Goal: Find specific page/section: Find specific page/section

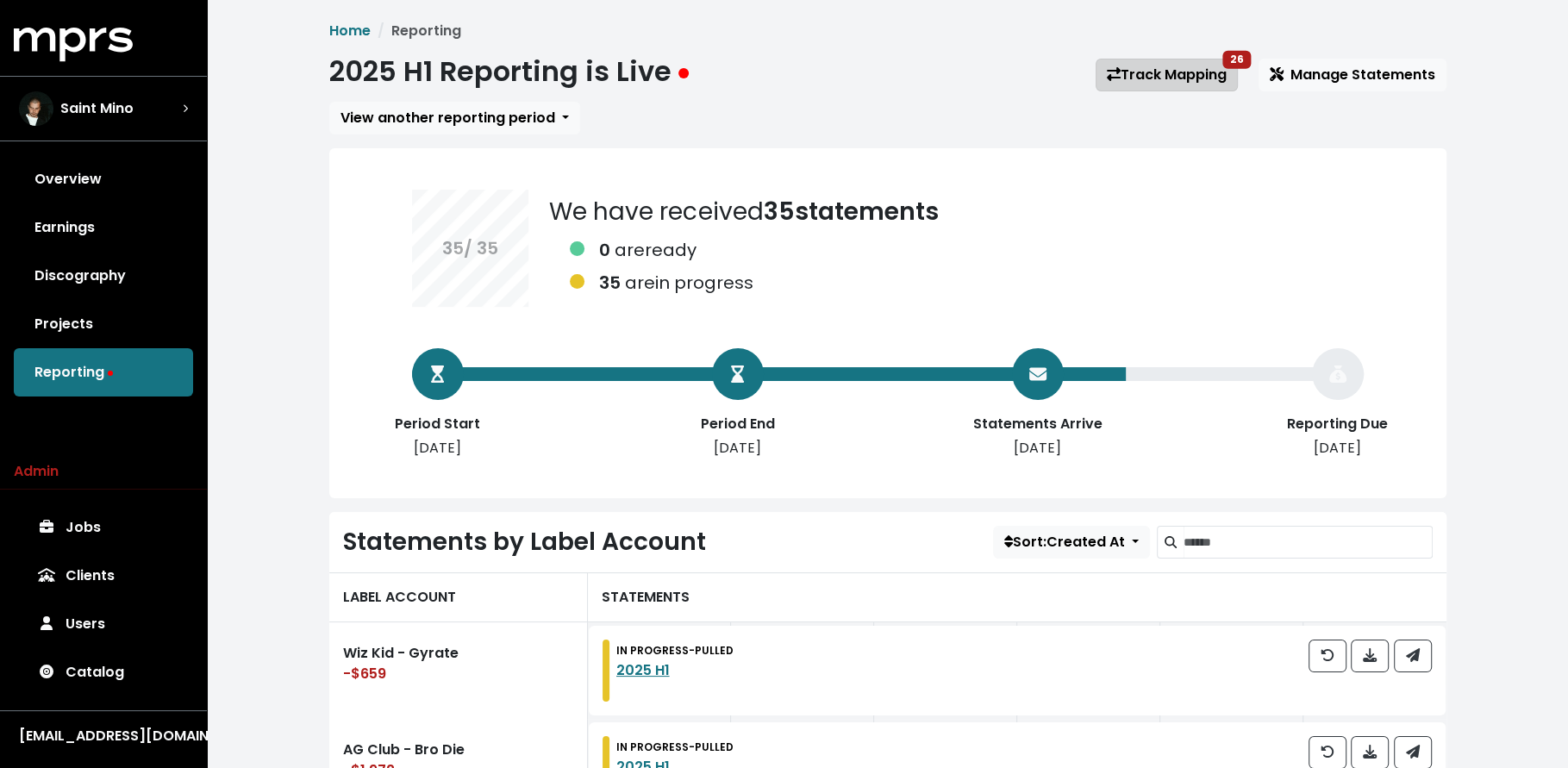
click at [1178, 74] on link "Track Mapping 26" at bounding box center [1166, 74] width 142 height 33
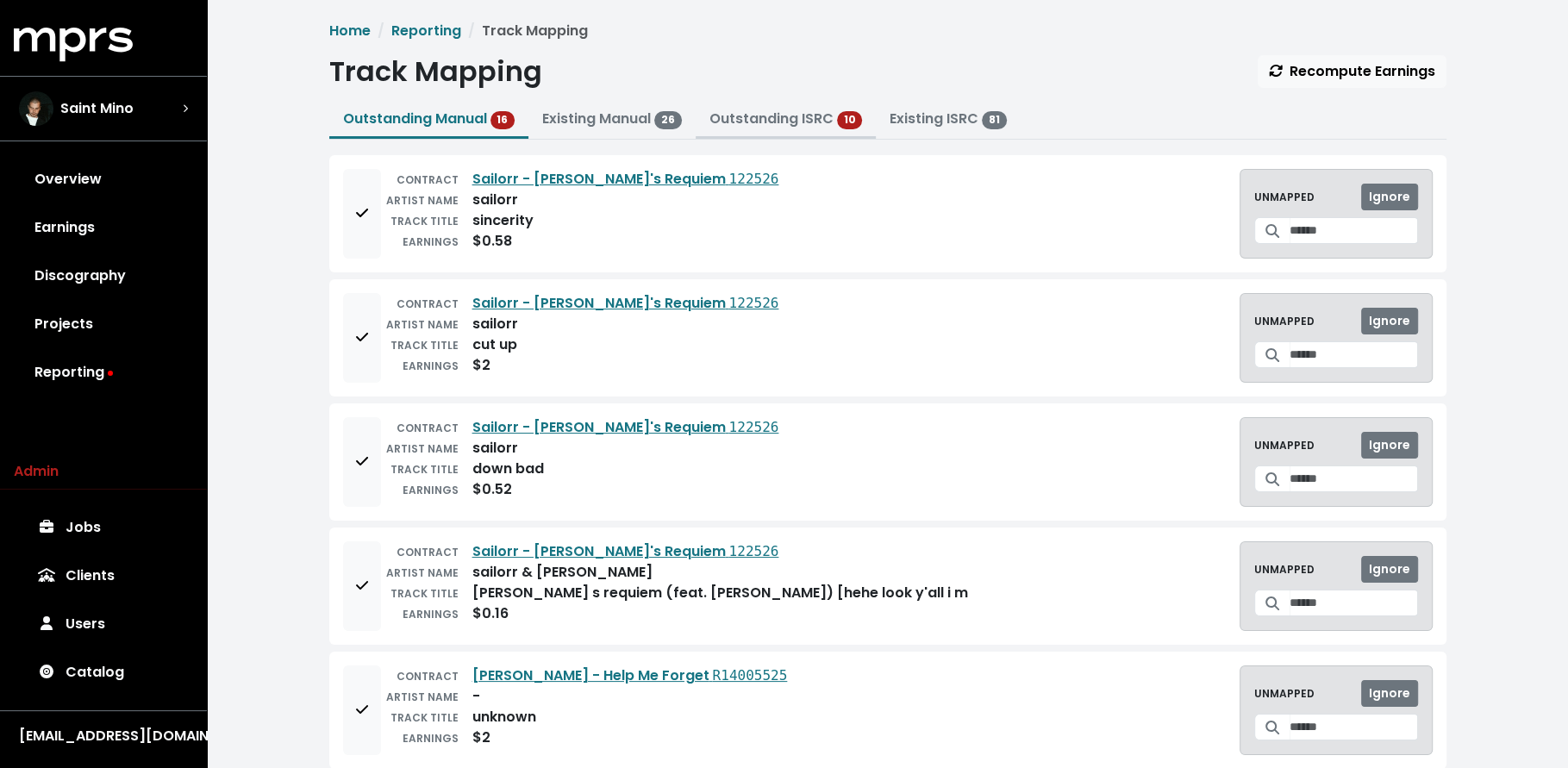
click at [767, 125] on link "Outstanding ISRC" at bounding box center [772, 118] width 124 height 20
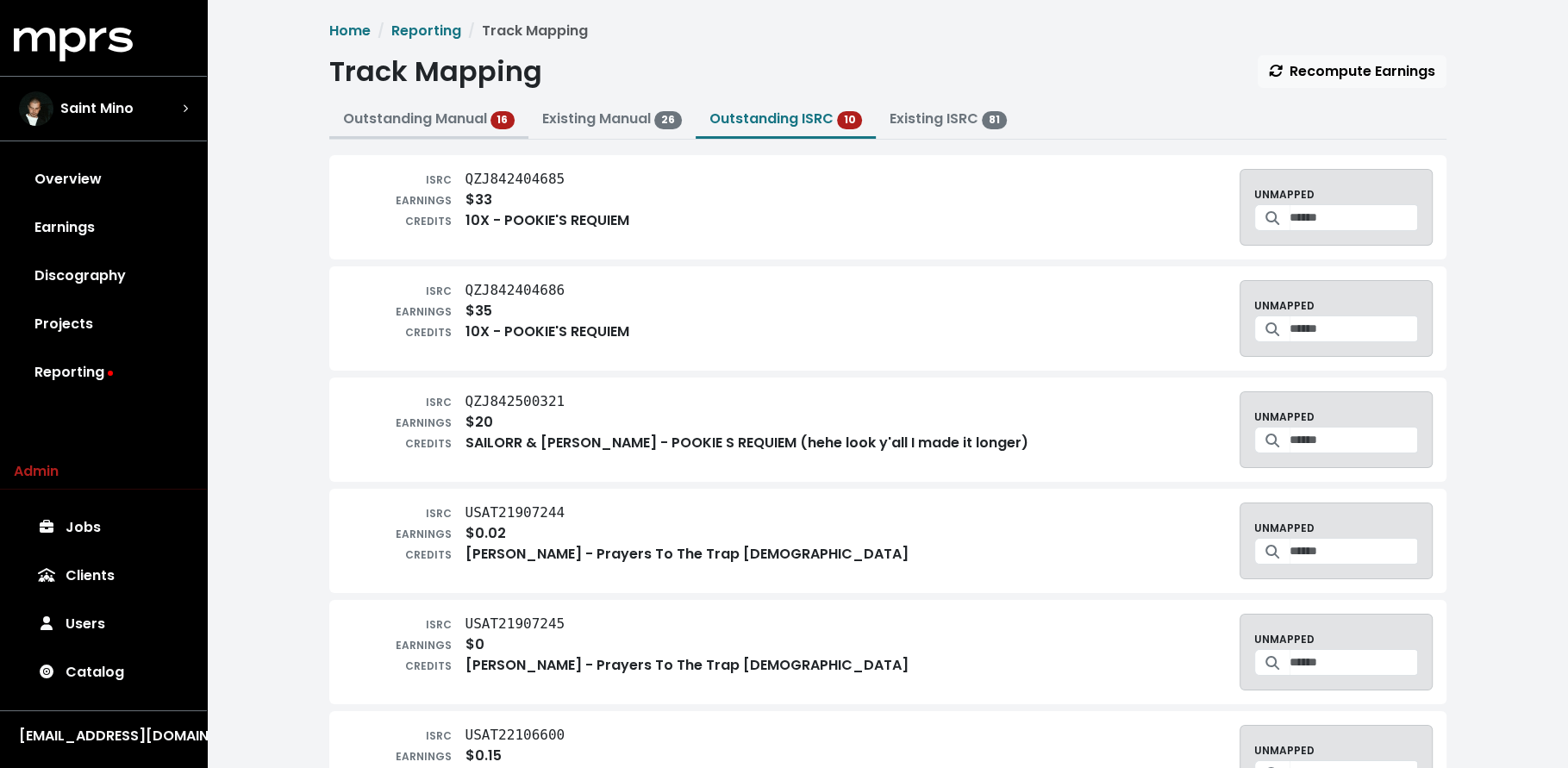
click at [405, 123] on link "Outstanding Manual 16" at bounding box center [429, 118] width 173 height 20
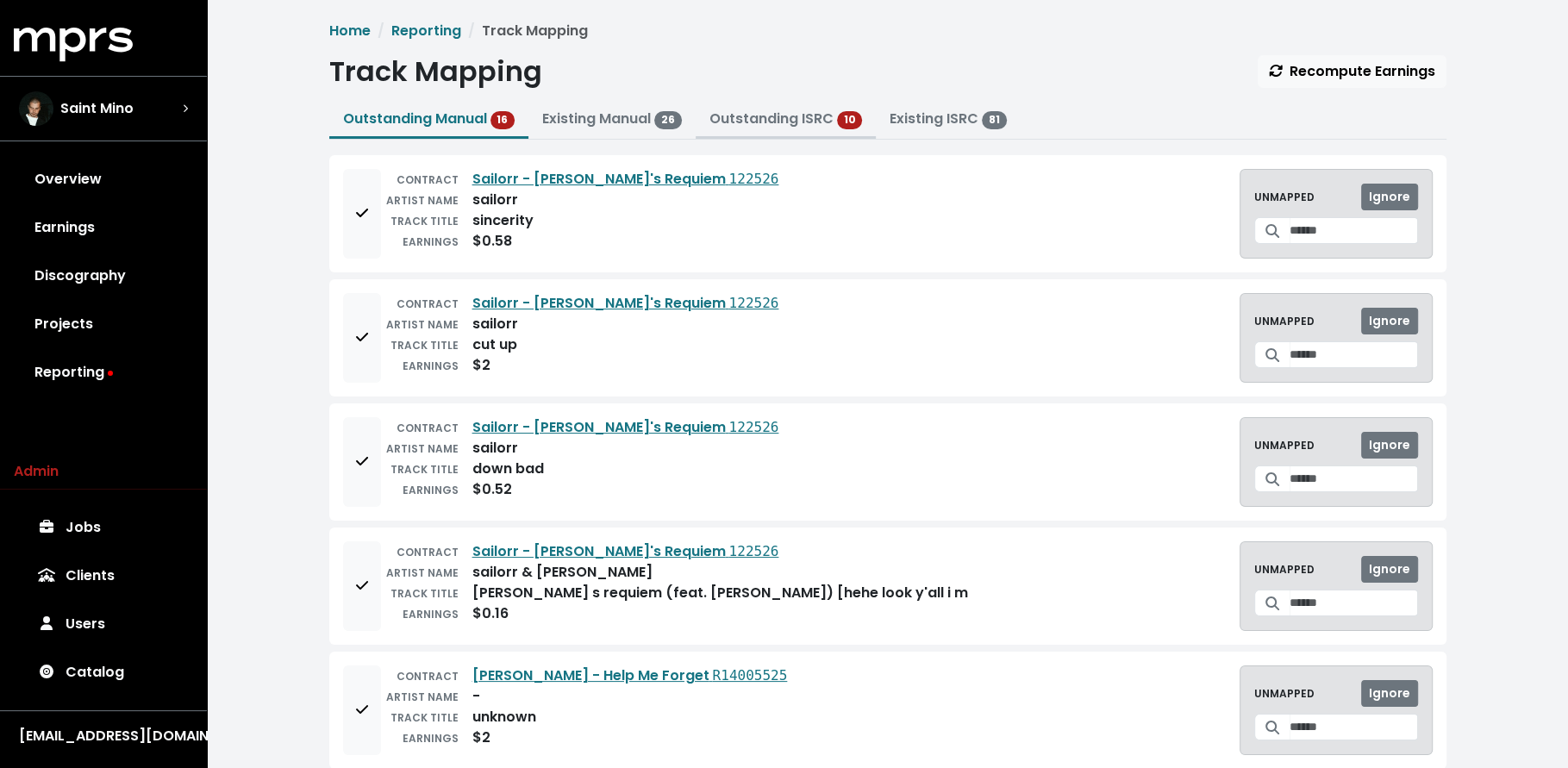
click at [765, 116] on link "Outstanding ISRC" at bounding box center [772, 118] width 124 height 20
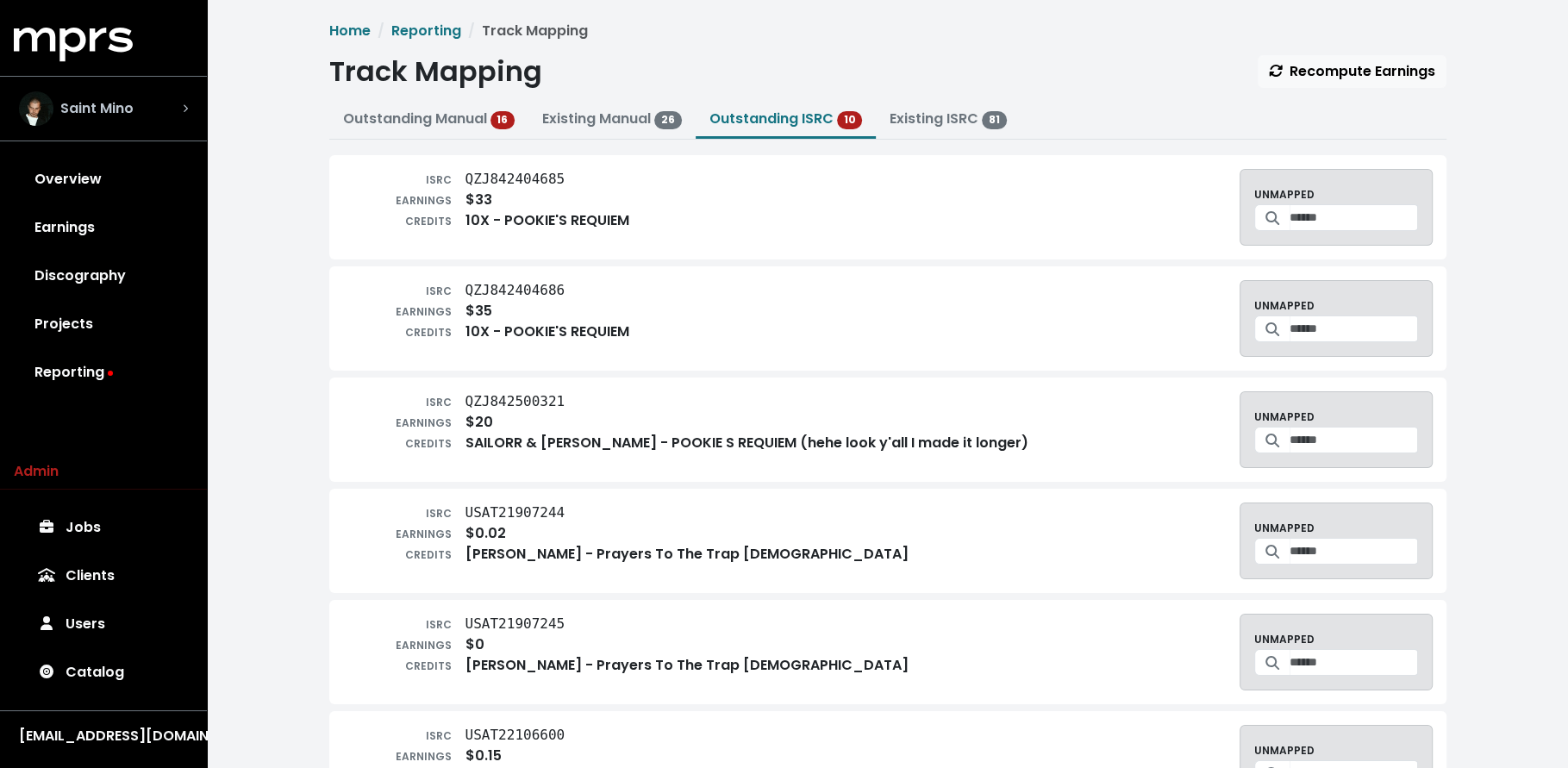
click at [143, 119] on div "Saint Mino" at bounding box center [103, 108] width 169 height 35
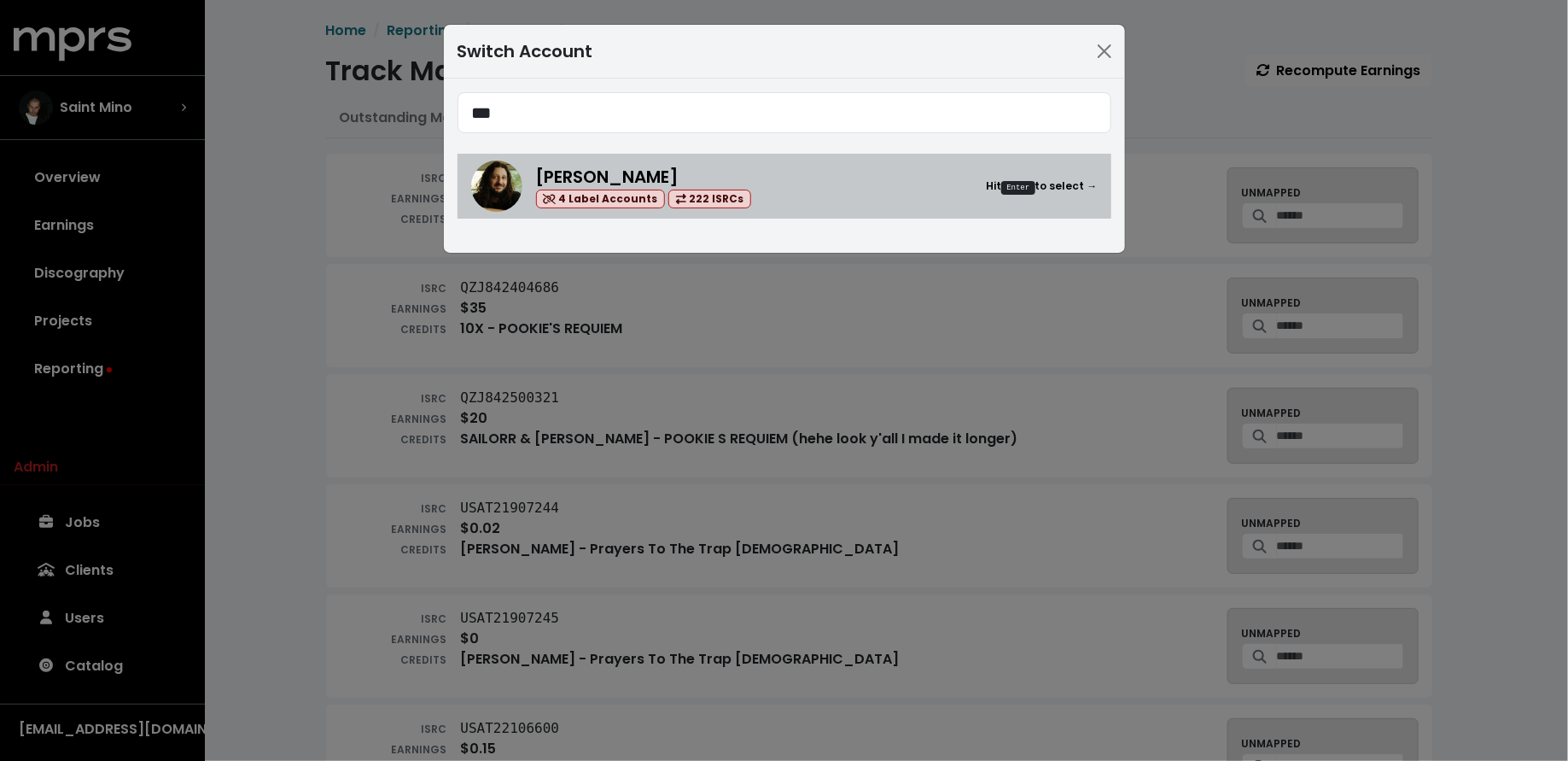
type input "***"
click at [620, 176] on span "[PERSON_NAME]" at bounding box center [608, 176] width 144 height 24
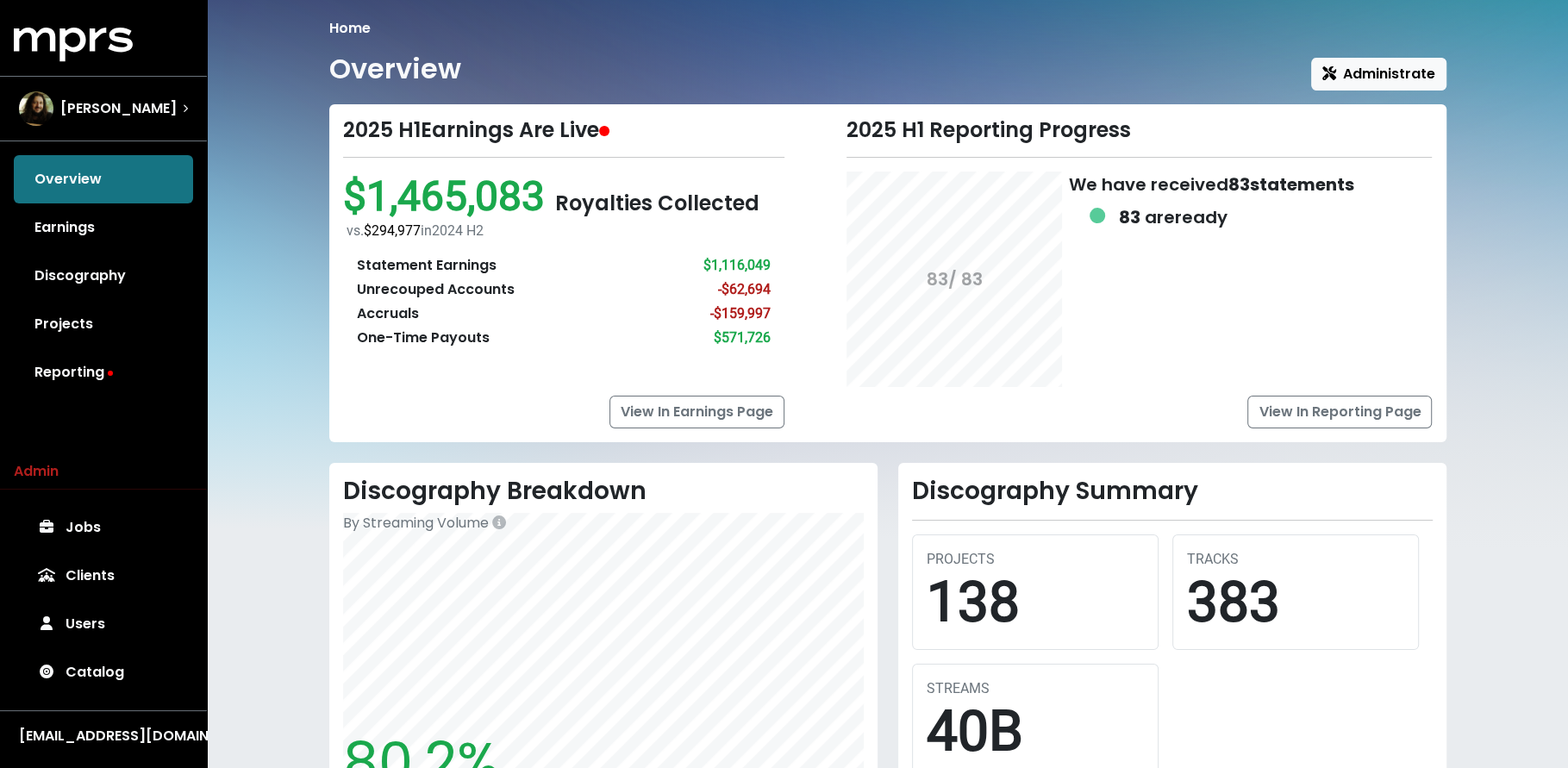
scroll to position [418, 0]
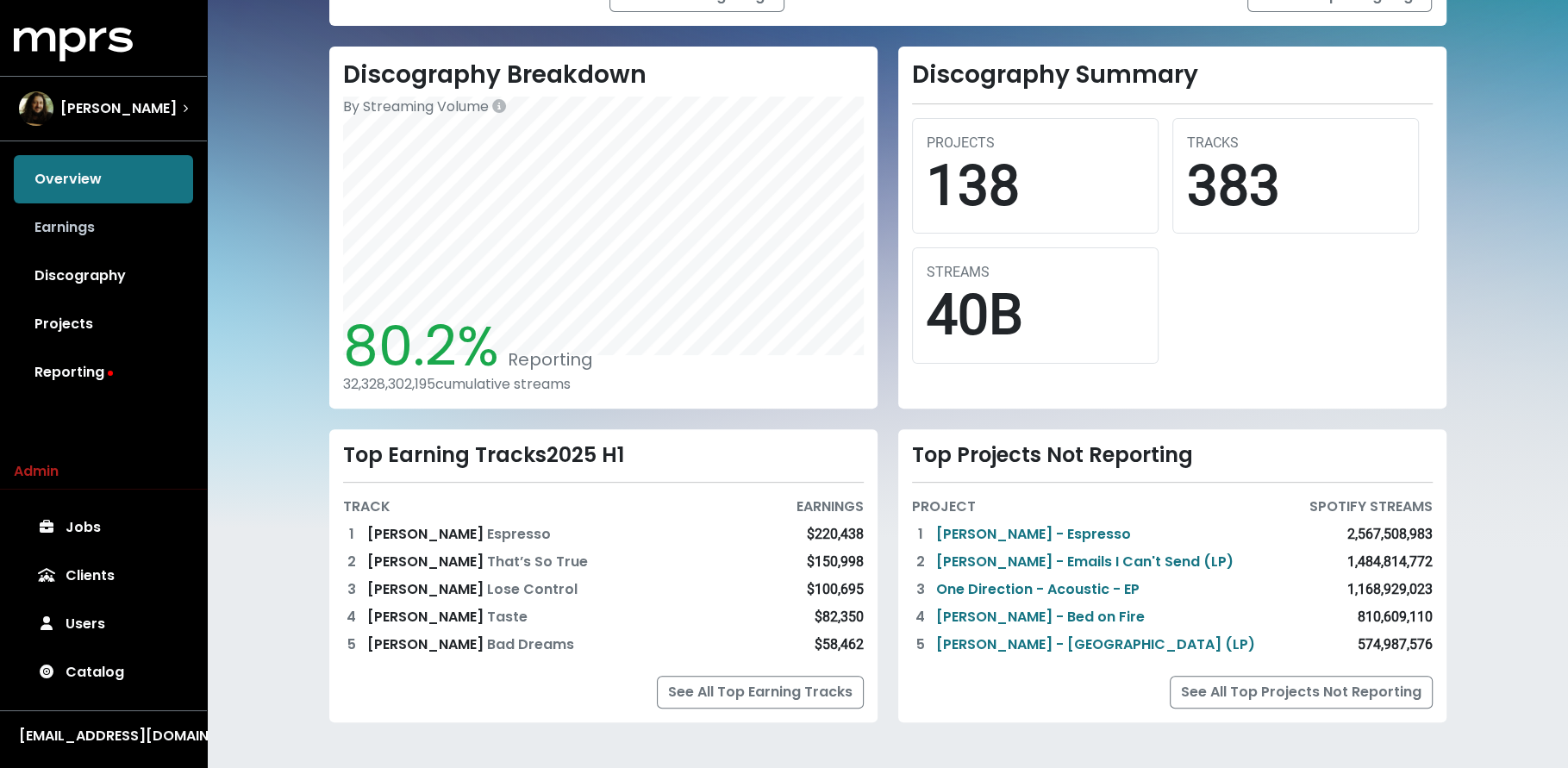
click at [124, 237] on link "Earnings" at bounding box center [104, 227] width 179 height 48
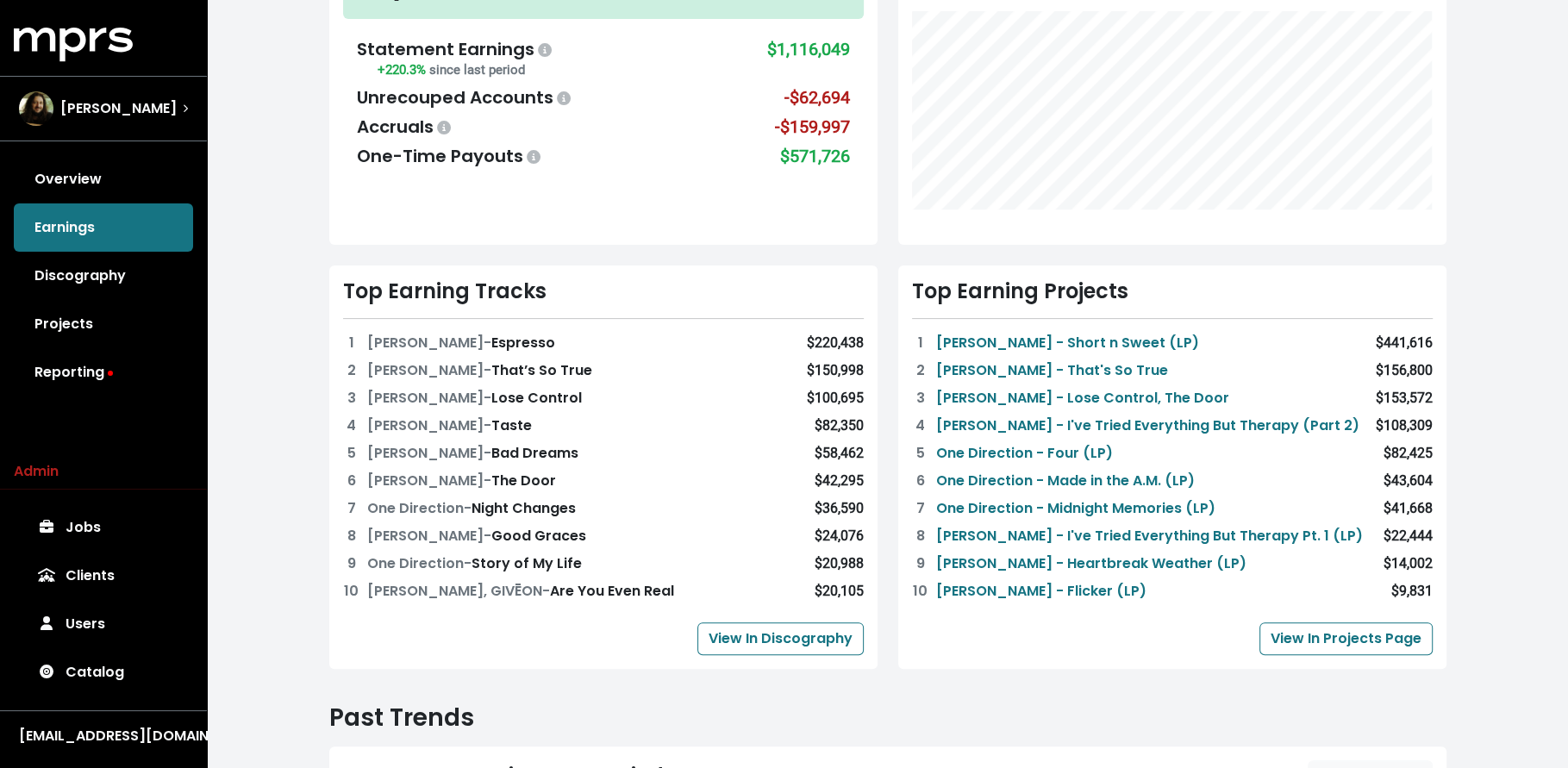
scroll to position [449, 0]
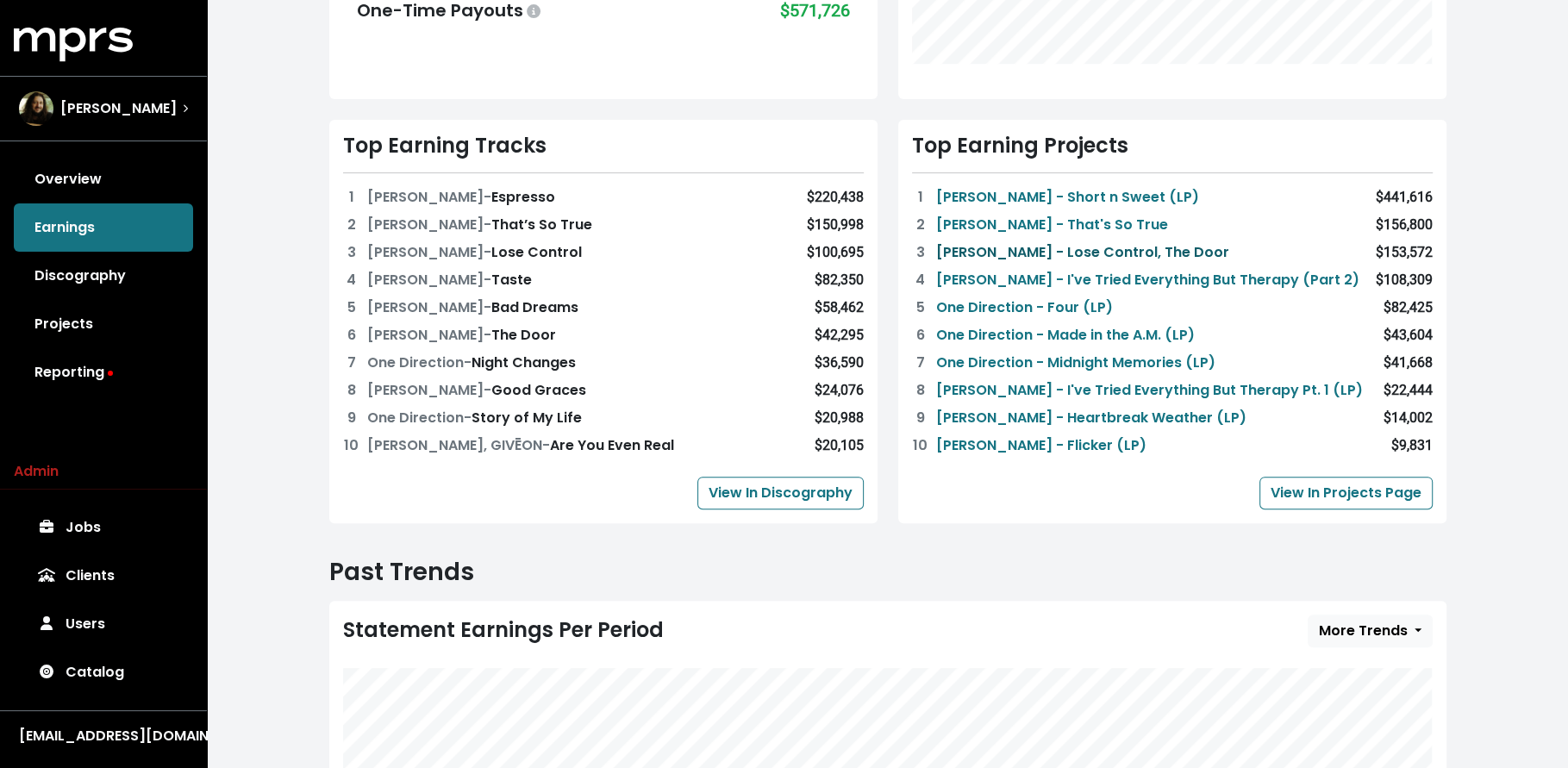
click at [1086, 247] on link "[PERSON_NAME] - Lose Control, The Door" at bounding box center [1082, 253] width 293 height 21
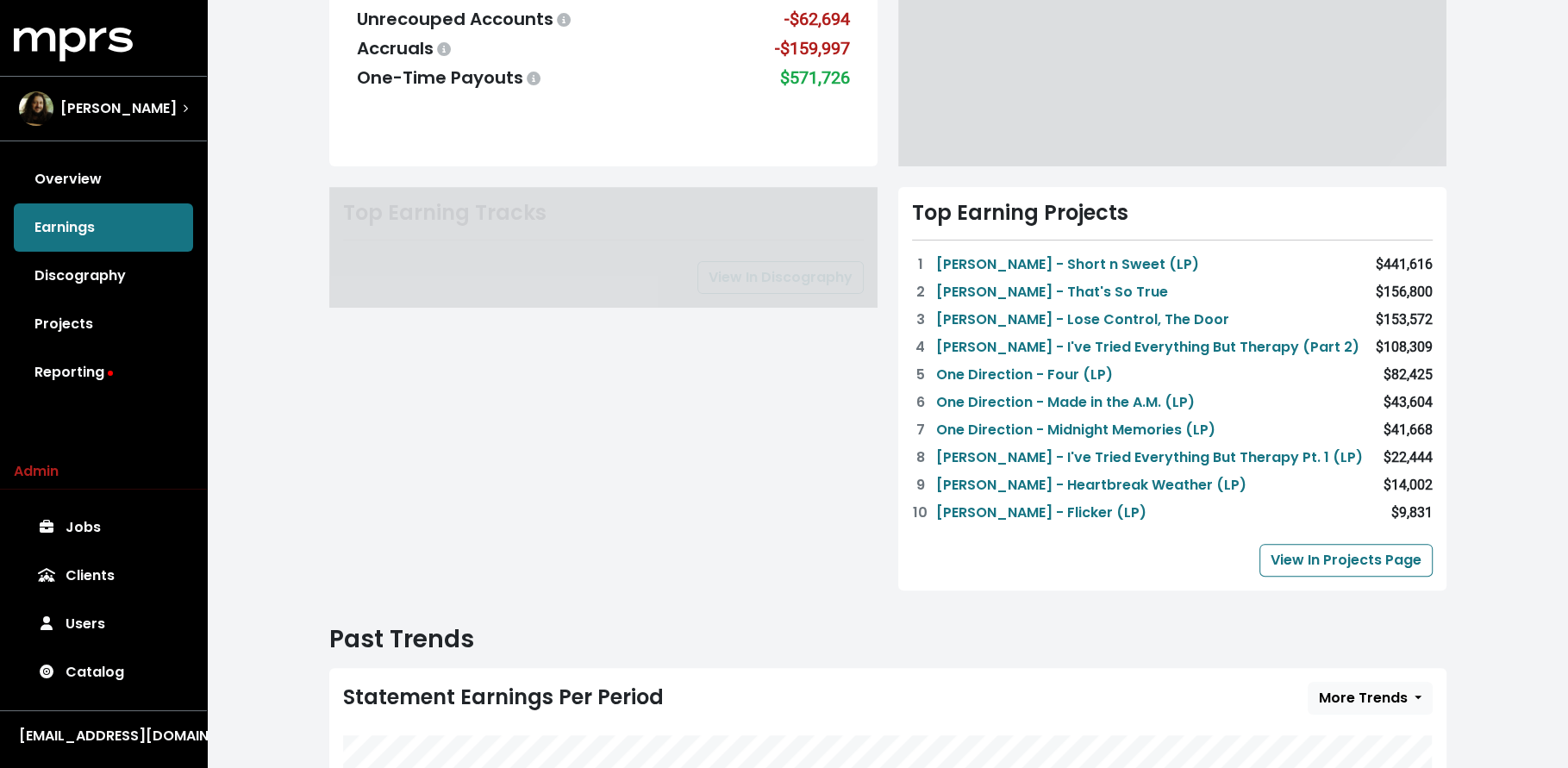
scroll to position [392, 0]
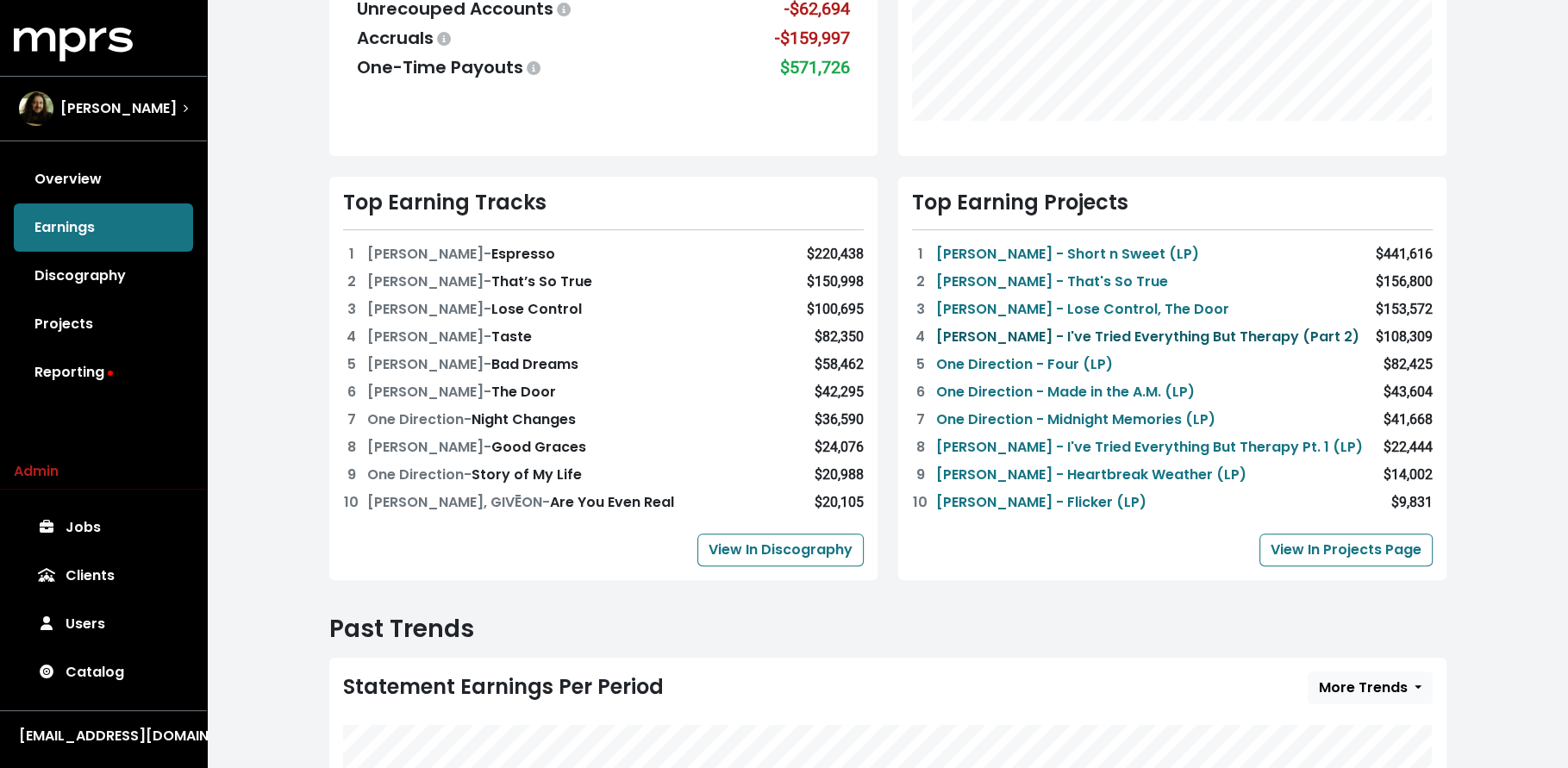
click at [1057, 335] on link "[PERSON_NAME] - I've Tried Everything But Therapy (Part 2)" at bounding box center [1147, 337] width 423 height 21
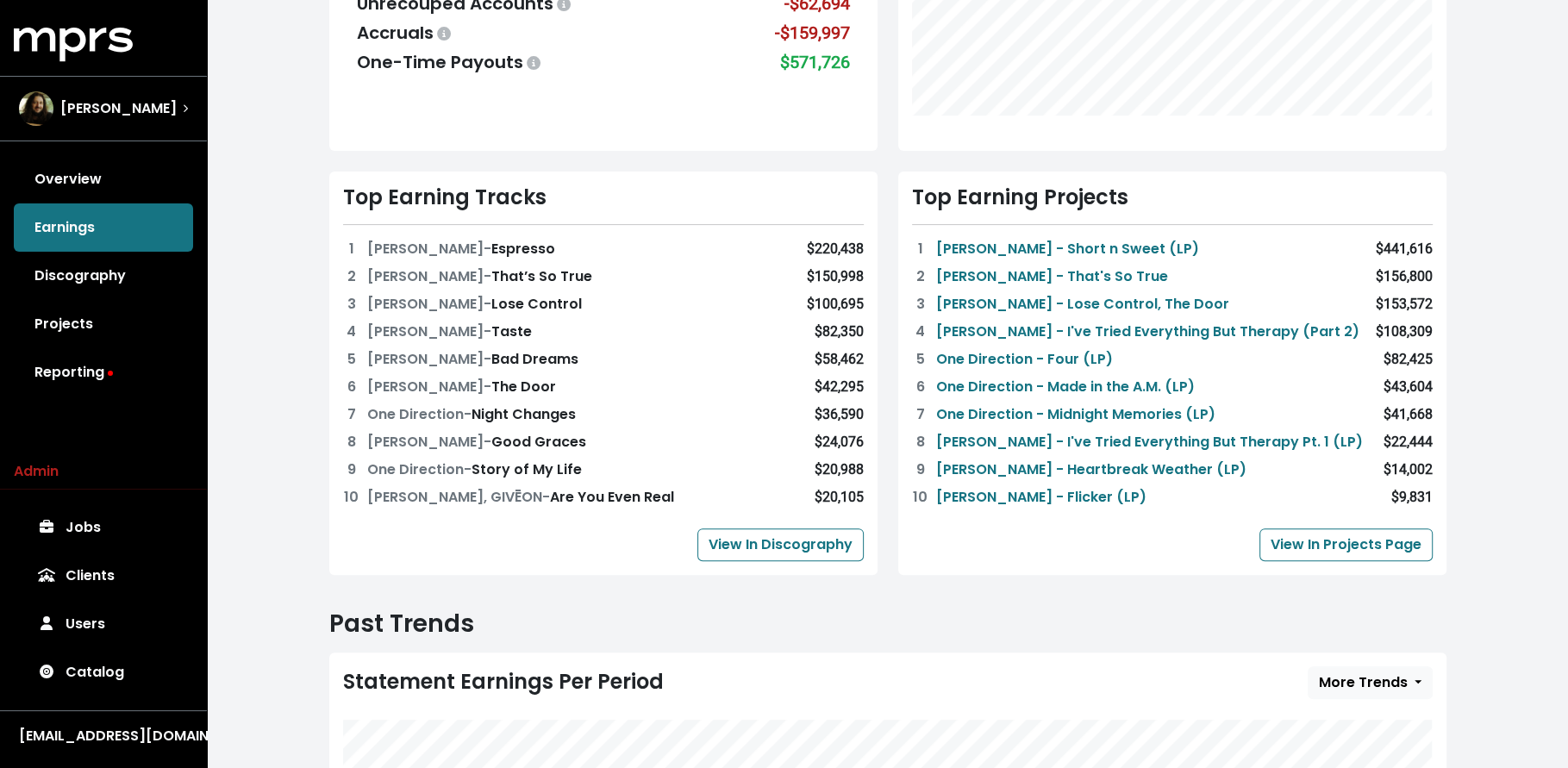
scroll to position [400, 0]
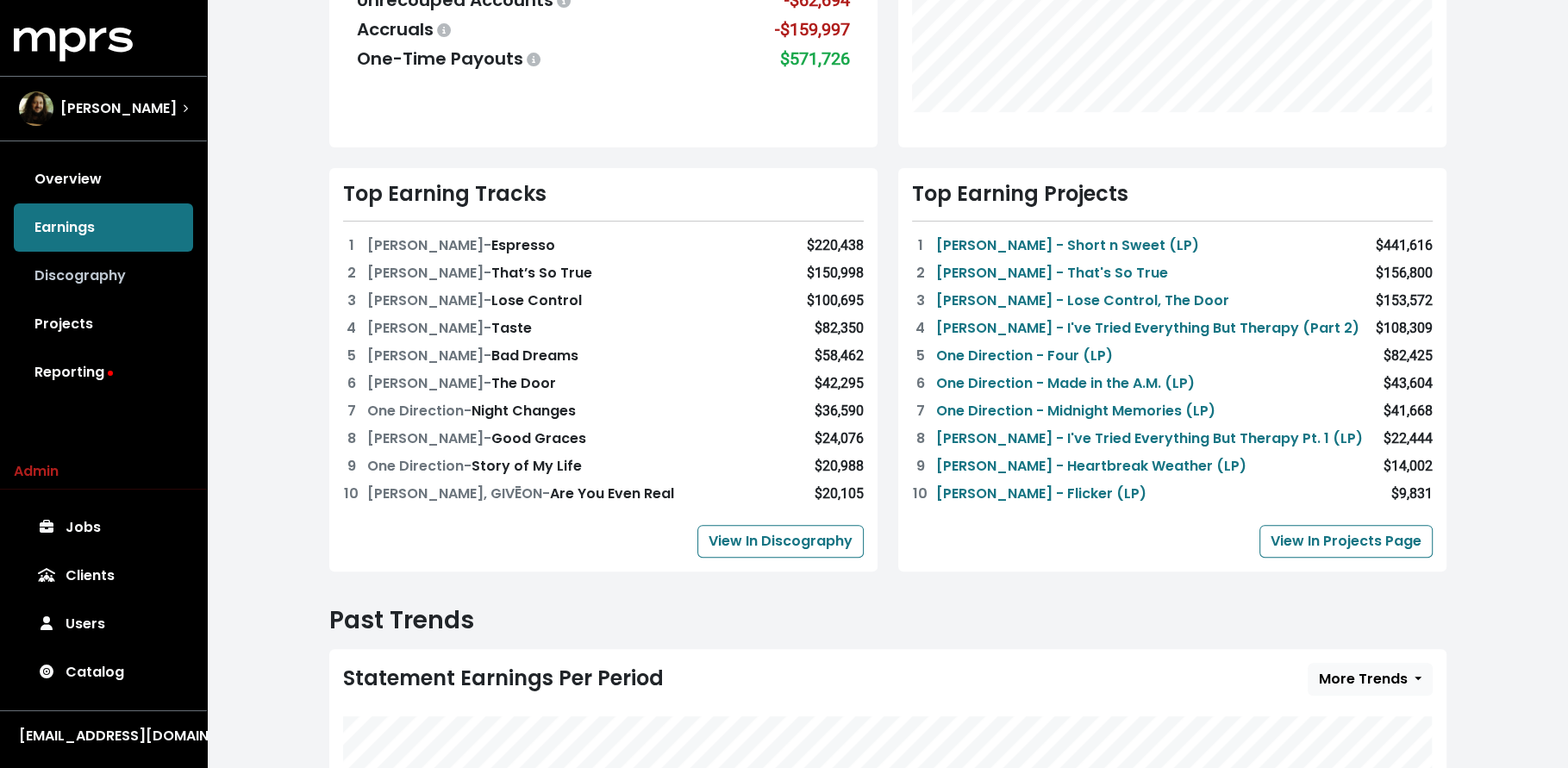
click at [127, 285] on link "Discography" at bounding box center [104, 275] width 179 height 48
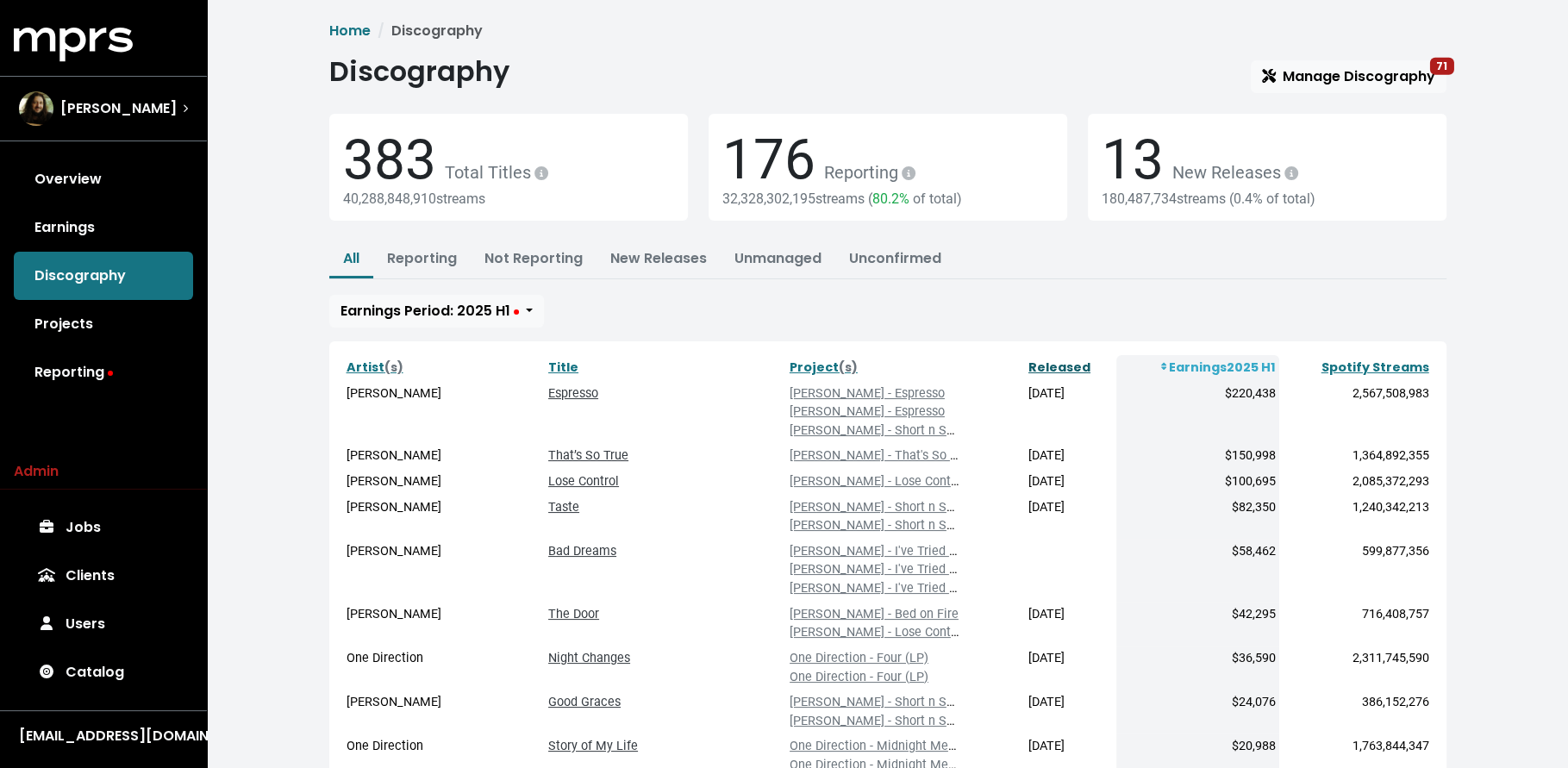
click at [1052, 360] on link "Released" at bounding box center [1060, 367] width 62 height 17
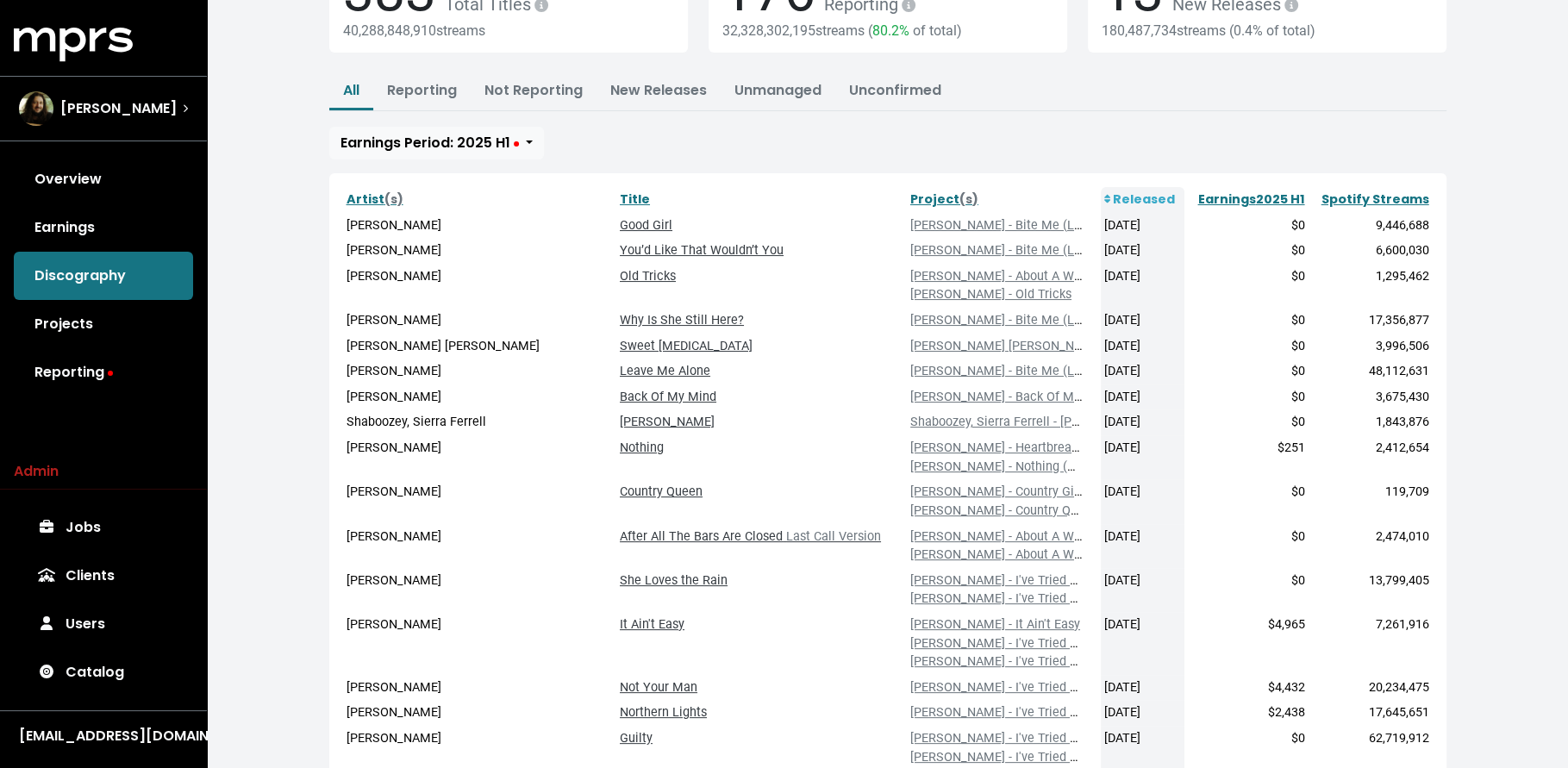
scroll to position [349, 0]
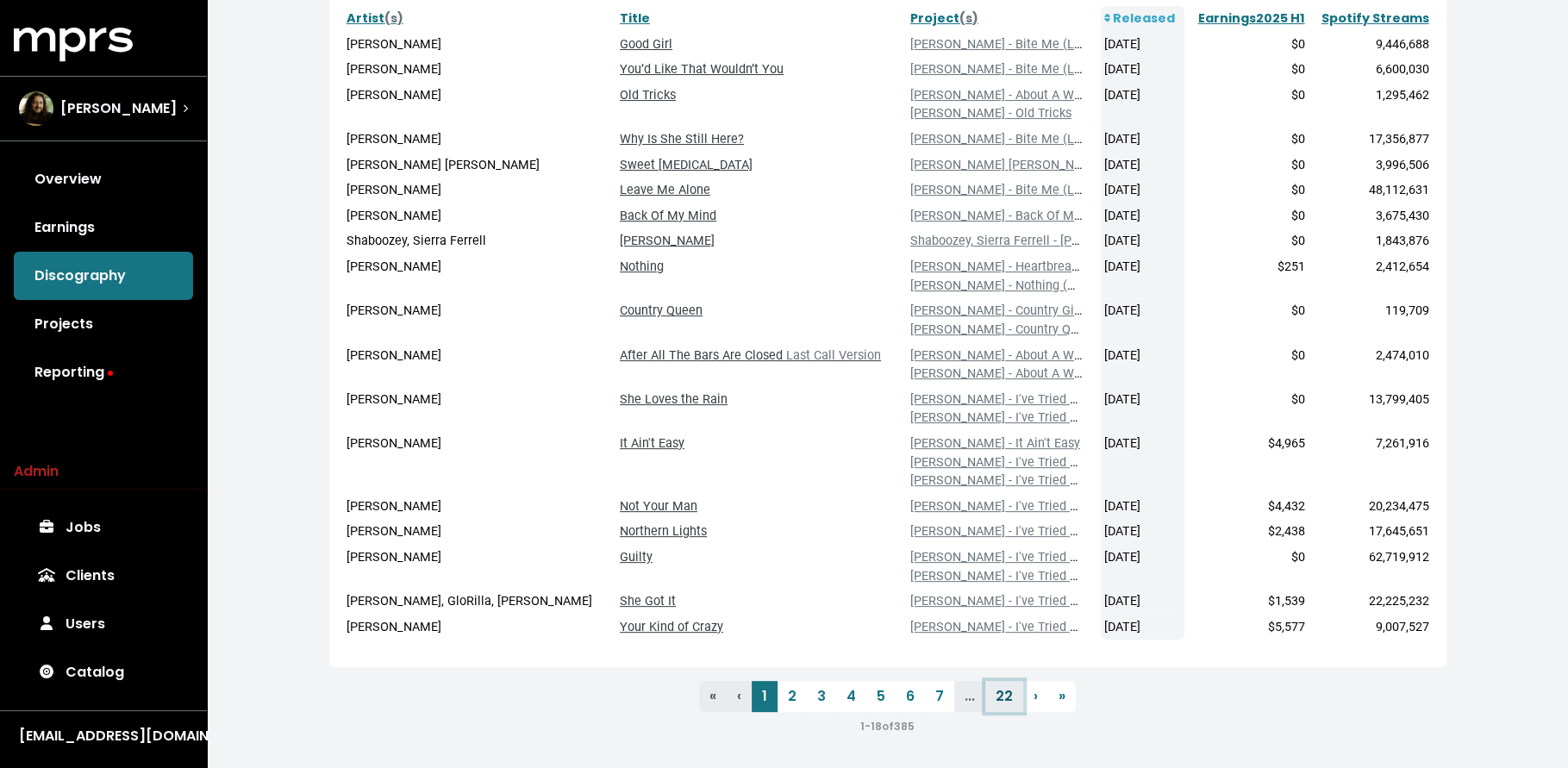
click at [1007, 700] on link "22" at bounding box center [1004, 695] width 38 height 31
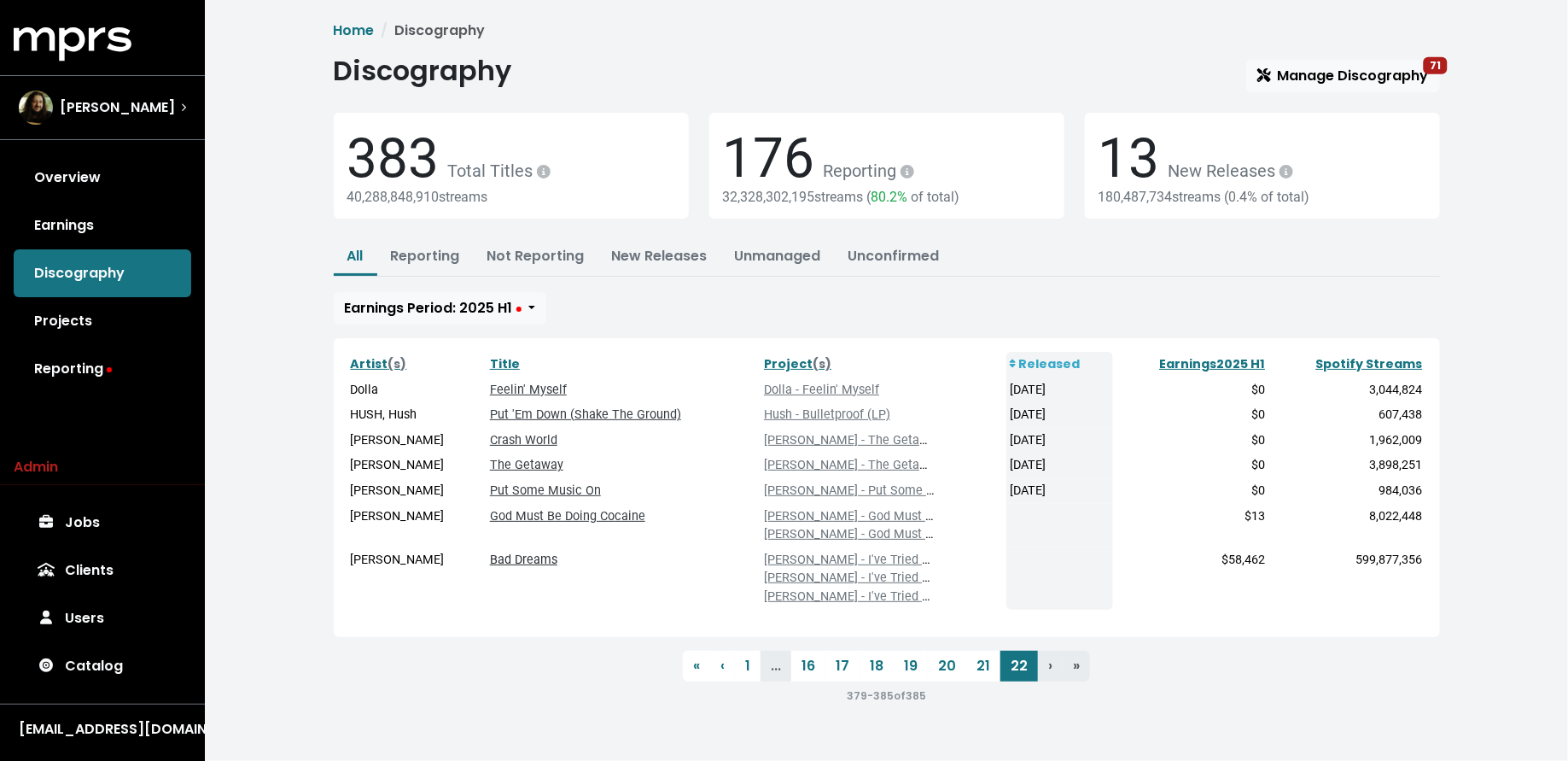
click at [520, 554] on link "Bad Dreams" at bounding box center [524, 560] width 67 height 15
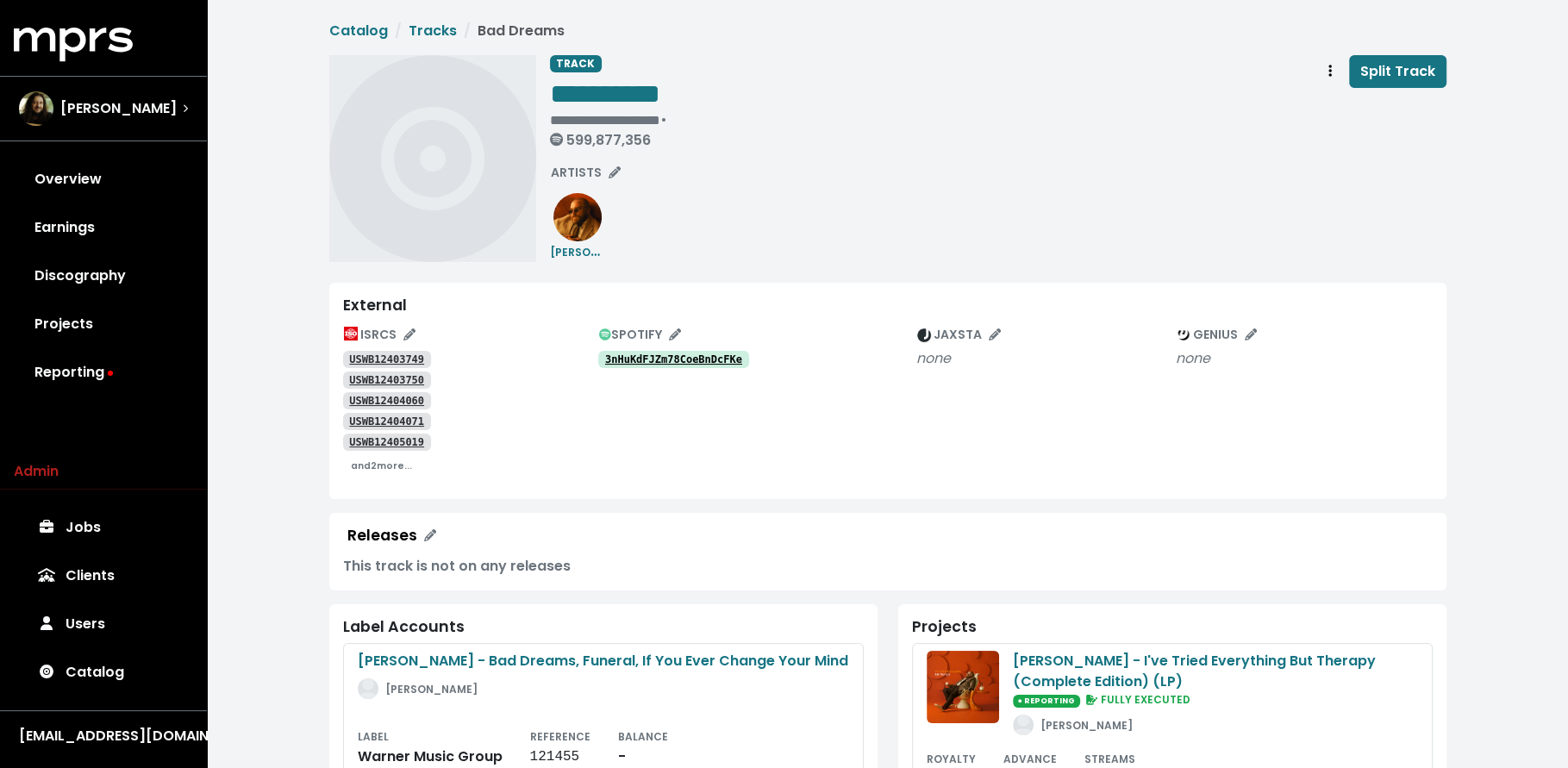
click at [416, 359] on tt "USWB12403749" at bounding box center [387, 359] width 75 height 12
click at [63, 741] on div "[EMAIL_ADDRESS][DOMAIN_NAME]" at bounding box center [103, 736] width 169 height 21
click at [72, 701] on button "Logout" at bounding box center [83, 702] width 136 height 25
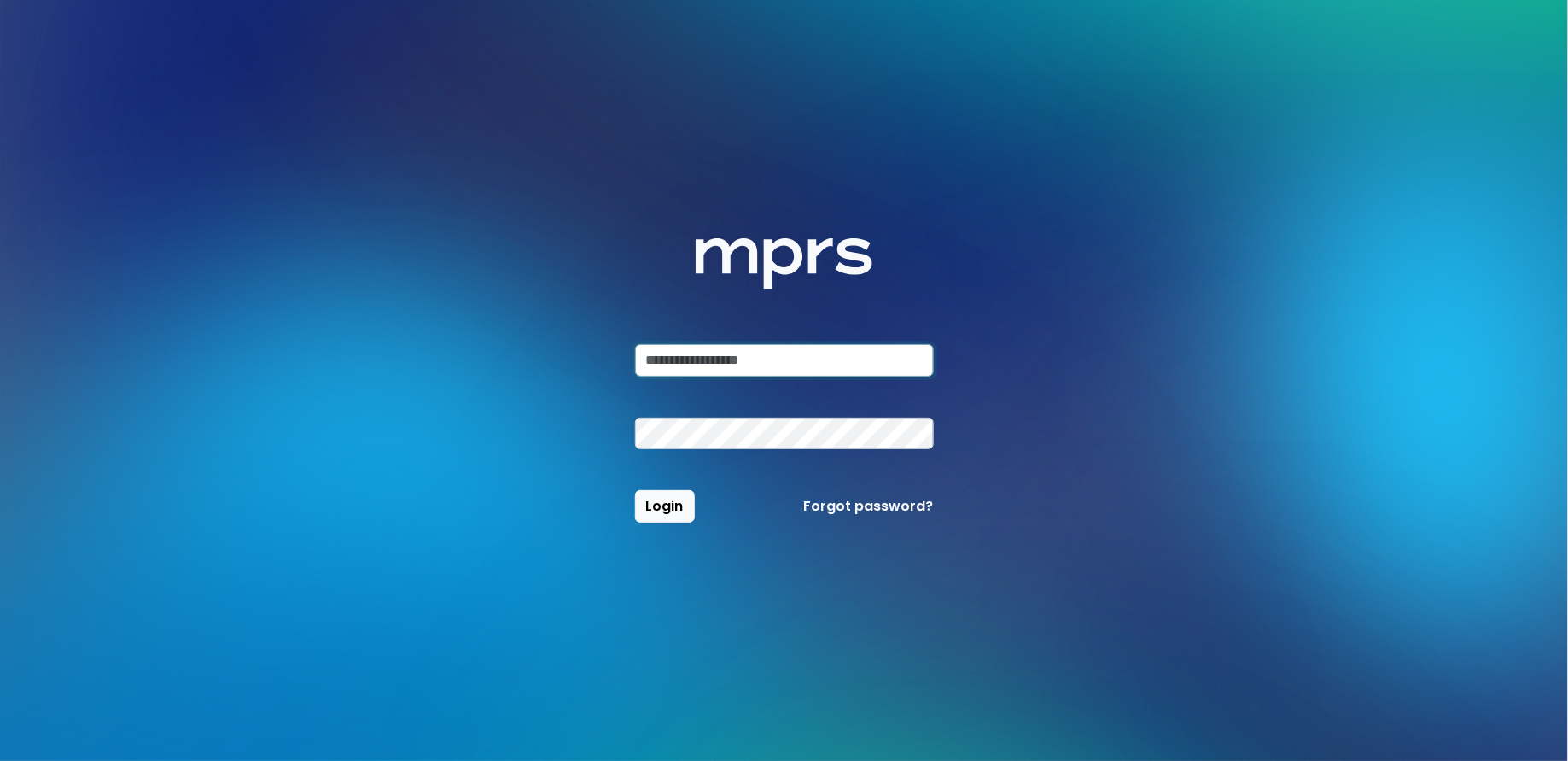
click at [732, 353] on input "email" at bounding box center [784, 359] width 299 height 33
type input "**********"
